Goal: Browse casually

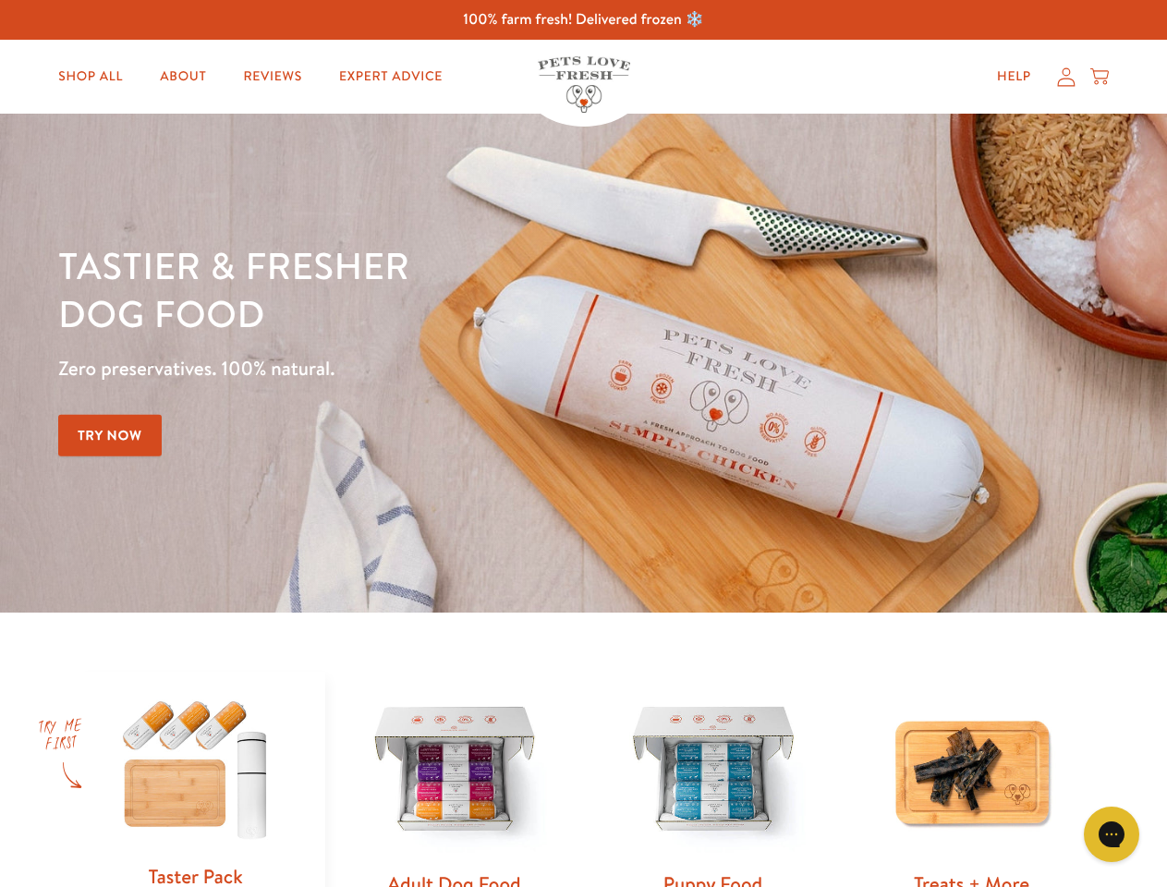
click at [583, 444] on div "Tastier & fresher dog food Zero preservatives. 100% natural. Try Now" at bounding box center [408, 363] width 700 height 244
click at [1112, 834] on icon "Gorgias live chat" at bounding box center [1111, 834] width 18 height 18
